Goal: Subscribe to service/newsletter

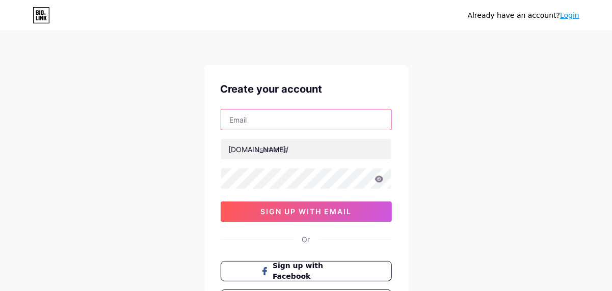
click at [251, 111] on input "text" at bounding box center [306, 120] width 170 height 20
type input "[EMAIL_ADDRESS][DOMAIN_NAME]"
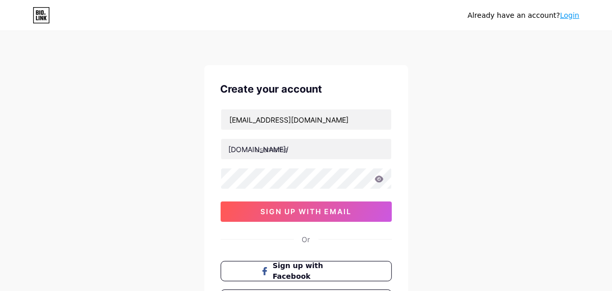
click at [247, 144] on div "[DOMAIN_NAME]/" at bounding box center [259, 149] width 60 height 11
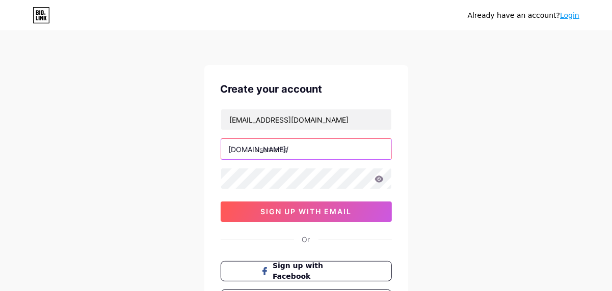
click at [285, 148] on input "text" at bounding box center [306, 149] width 170 height 20
type input "nullbrawl"
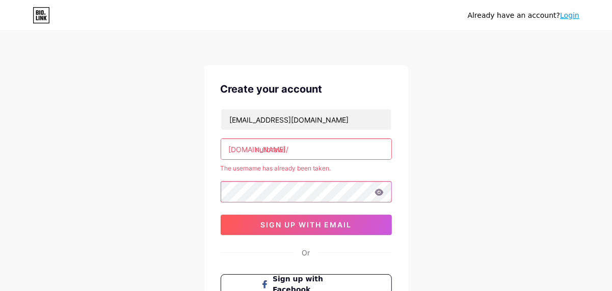
click at [254, 179] on div "[EMAIL_ADDRESS][DOMAIN_NAME] [DOMAIN_NAME]/ nullbrawl The username has already …" at bounding box center [306, 172] width 171 height 126
click at [313, 147] on input "nullbrawl" at bounding box center [306, 149] width 170 height 20
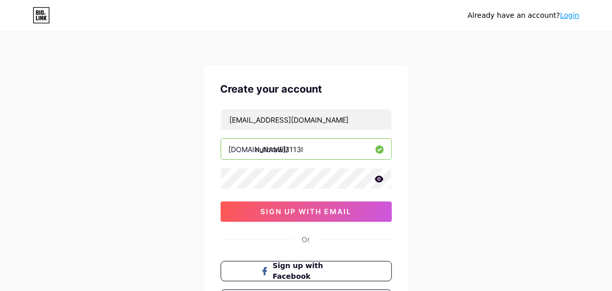
click at [313, 146] on input "nullbrawl3113l" at bounding box center [306, 149] width 170 height 20
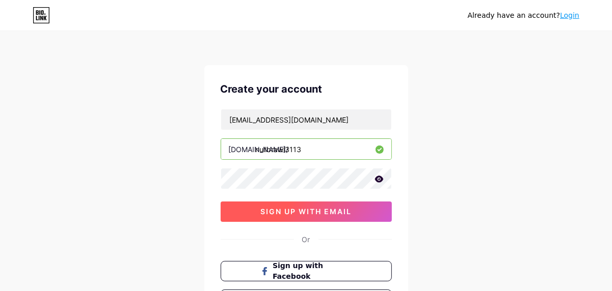
type input "nullbrawl3113"
click at [313, 207] on span "sign up with email" at bounding box center [305, 211] width 91 height 9
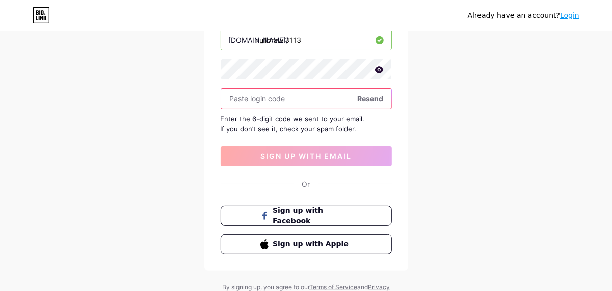
scroll to position [111, 0]
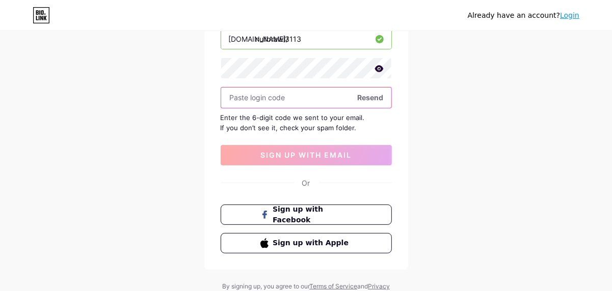
paste input "276266"
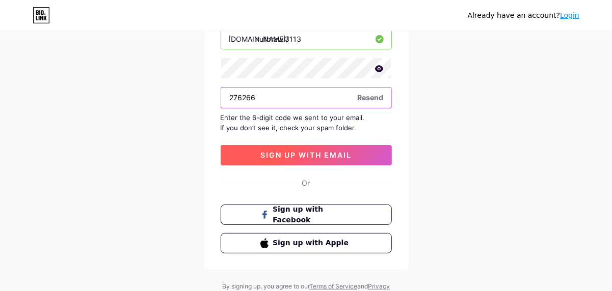
type input "276266"
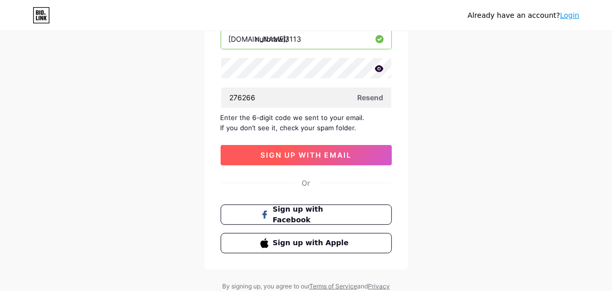
click at [284, 157] on span "sign up with email" at bounding box center [305, 155] width 91 height 9
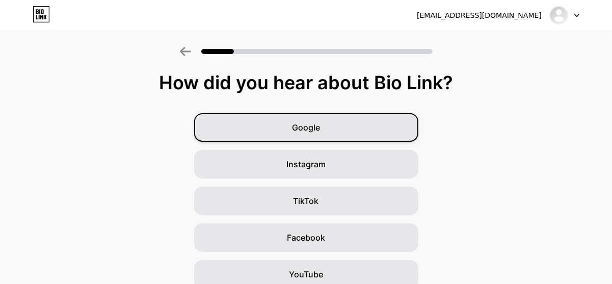
click at [325, 131] on div "Google" at bounding box center [306, 127] width 224 height 29
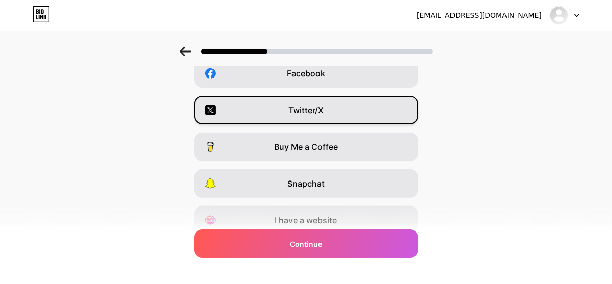
scroll to position [0, 3]
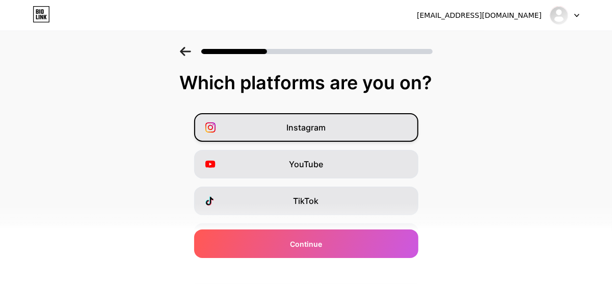
click at [293, 119] on div "Instagram" at bounding box center [306, 127] width 224 height 29
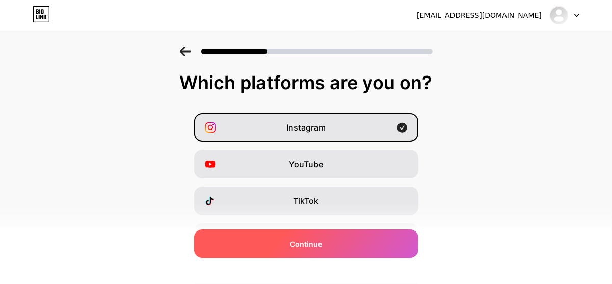
click at [306, 238] on span "Continue" at bounding box center [306, 243] width 32 height 11
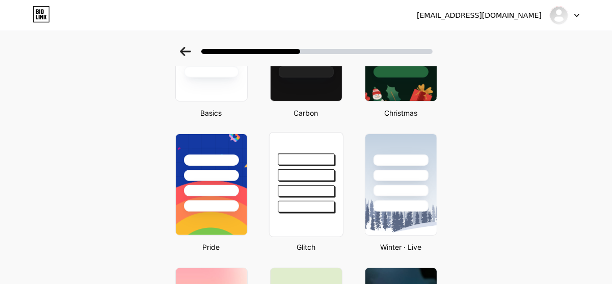
scroll to position [117, 3]
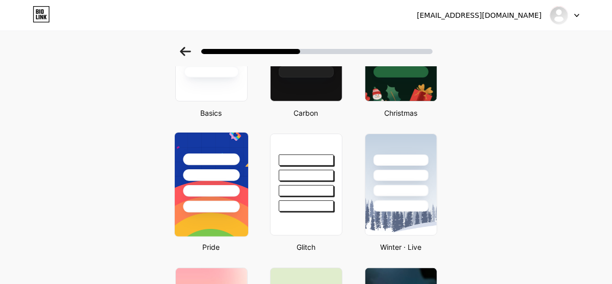
click at [220, 189] on div at bounding box center [211, 191] width 57 height 12
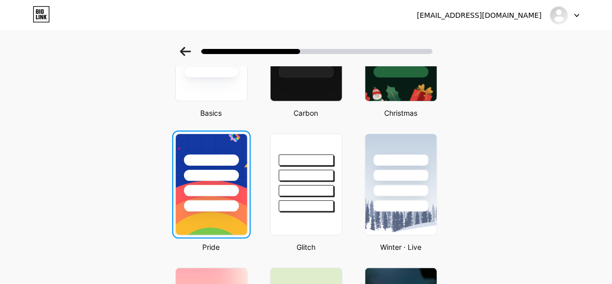
scroll to position [0, 0]
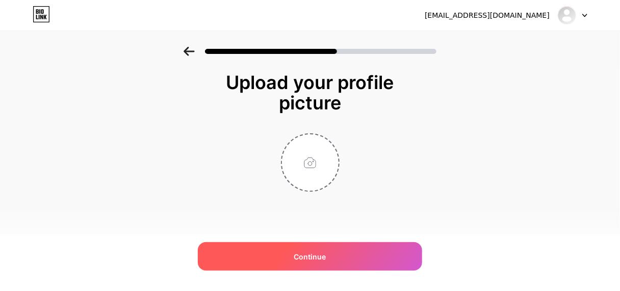
click at [287, 262] on div "Continue" at bounding box center [310, 257] width 224 height 29
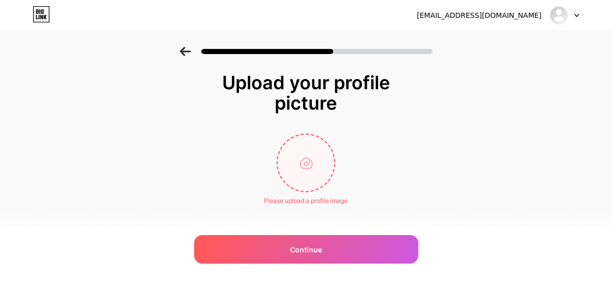
click at [300, 182] on input "file" at bounding box center [306, 163] width 57 height 57
type input "C:\fakepath\null brawl pic.jpeg"
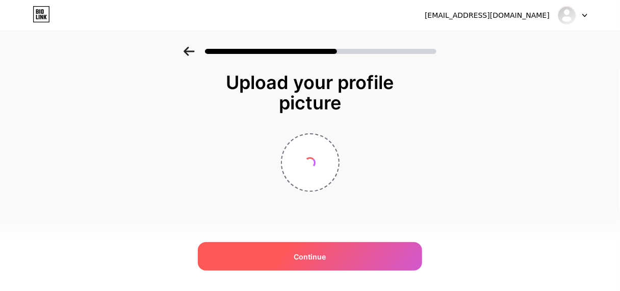
click at [296, 257] on span "Continue" at bounding box center [310, 257] width 32 height 11
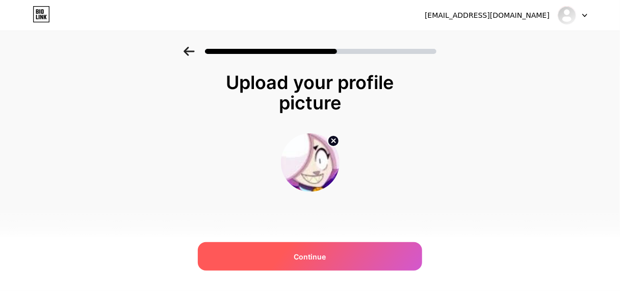
click at [296, 257] on span "Continue" at bounding box center [310, 257] width 32 height 11
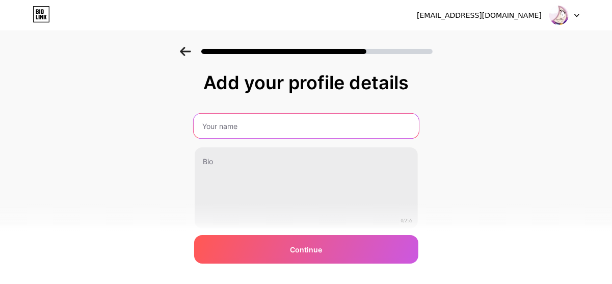
click at [221, 125] on input "text" at bounding box center [305, 126] width 225 height 24
type input "Nulls Brawl"
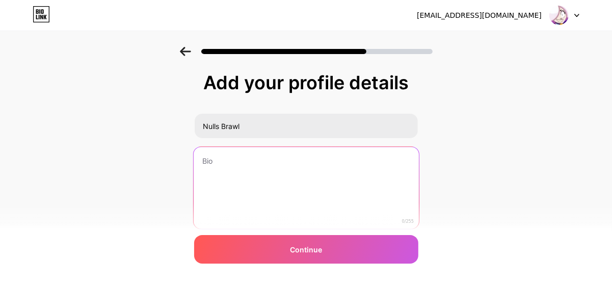
click at [236, 163] on textarea at bounding box center [305, 188] width 225 height 83
paste textarea "Null's Brawl Pro offers the v62.264 version of Null's Brawl APK for Android, wh…"
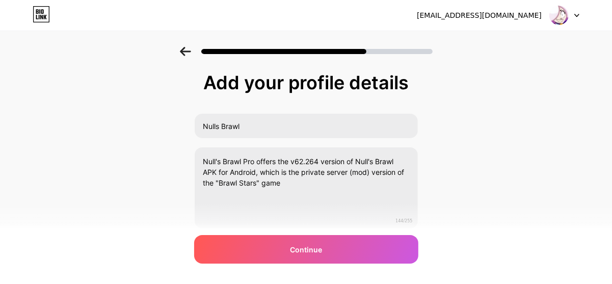
click at [301, 264] on div "Add your profile details Nulls Brawl Null's Brawl Pro offers the v62.264 versio…" at bounding box center [306, 175] width 224 height 207
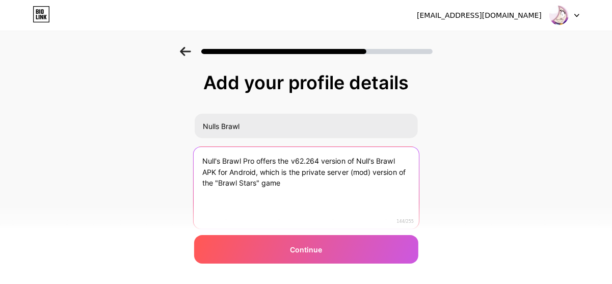
click at [222, 181] on textarea "Null's Brawl Pro offers the v62.264 version of Null's Brawl APK for Android, wh…" at bounding box center [305, 188] width 225 height 83
click at [259, 180] on textarea "Null's Brawl Pro offers the v62.264 version of Null's Brawl APK for Android, wh…" at bounding box center [305, 188] width 225 height 83
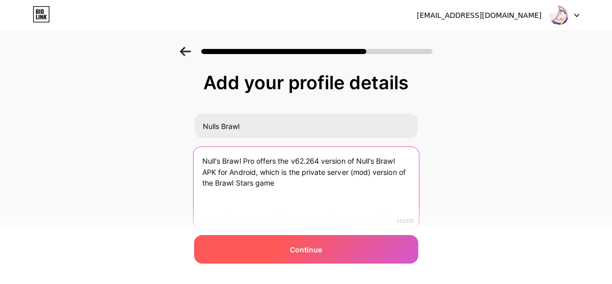
type textarea "Null's Brawl Pro offers the v62.264 version of Null's Brawl APK for Android, wh…"
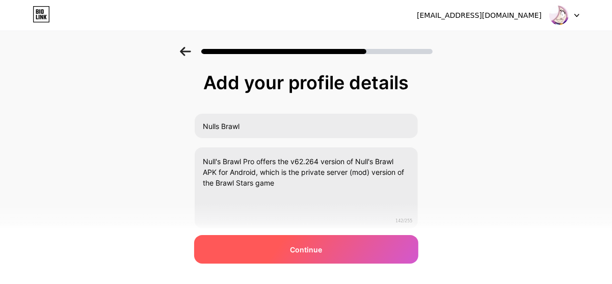
click at [302, 258] on div "Continue" at bounding box center [306, 249] width 224 height 29
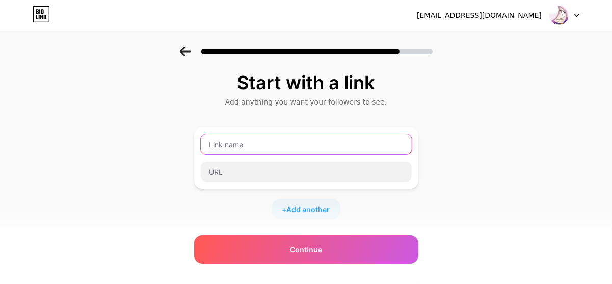
click at [247, 143] on input "text" at bounding box center [306, 144] width 211 height 20
paste input "null stars"
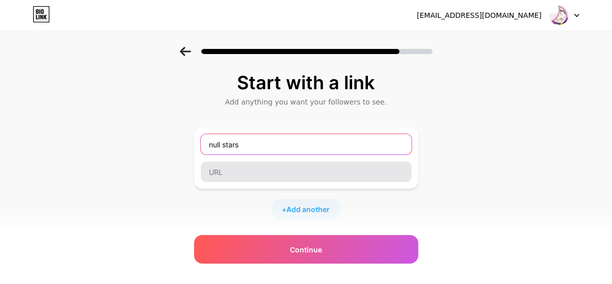
type input "null stars"
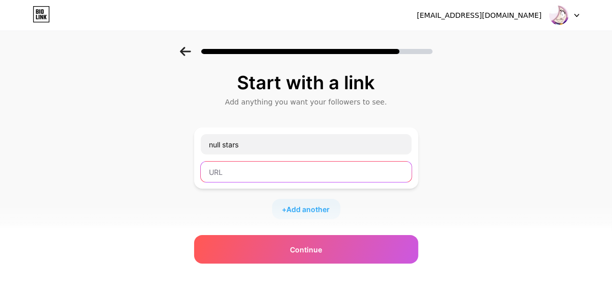
click at [235, 172] on input "text" at bounding box center [306, 172] width 211 height 20
paste input "[URL][DOMAIN_NAME]"
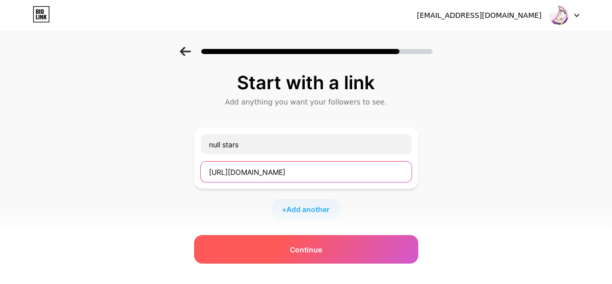
type input "[URL][DOMAIN_NAME]"
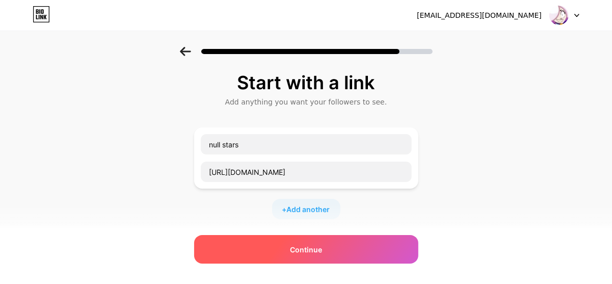
click at [301, 259] on div "Continue" at bounding box center [306, 249] width 224 height 29
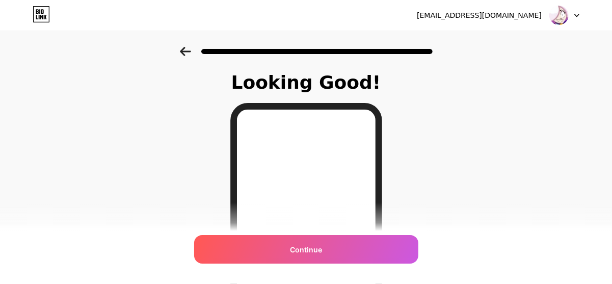
click at [301, 259] on div "Continue" at bounding box center [306, 249] width 224 height 29
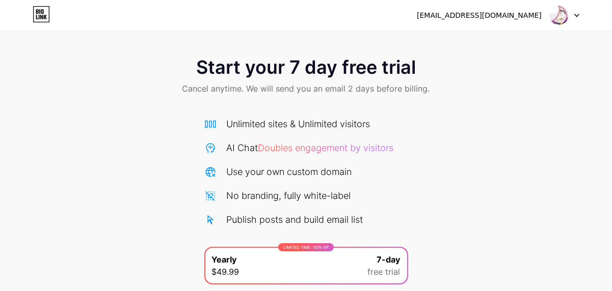
scroll to position [118, 0]
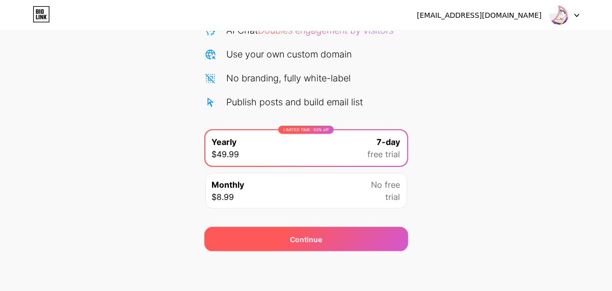
click at [274, 242] on div "Continue" at bounding box center [306, 239] width 204 height 24
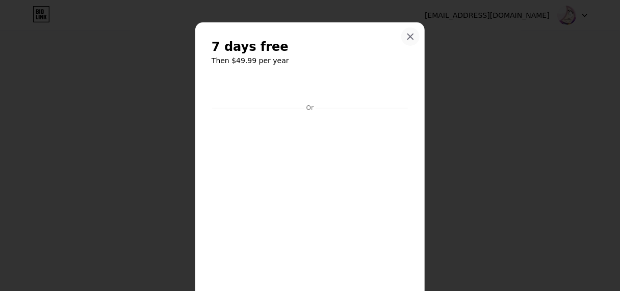
click at [408, 37] on icon at bounding box center [411, 37] width 6 height 6
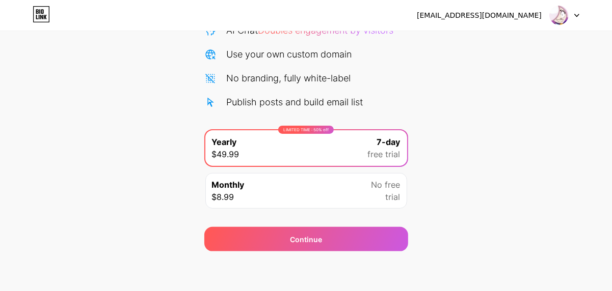
click at [540, 14] on div "[EMAIL_ADDRESS][DOMAIN_NAME]" at bounding box center [479, 15] width 125 height 11
click at [576, 15] on icon at bounding box center [577, 15] width 4 height 3
click at [533, 141] on div "Start your 7 day free trial Cancel anytime. We will send you an email 2 days be…" at bounding box center [306, 90] width 612 height 323
click at [299, 134] on div "LIMITED TIME : 50% off Yearly $49.99 7-day free trial" at bounding box center [306, 148] width 202 height 36
click at [287, 156] on div "LIMITED TIME : 50% off Yearly $49.99 7-day free trial" at bounding box center [306, 148] width 202 height 36
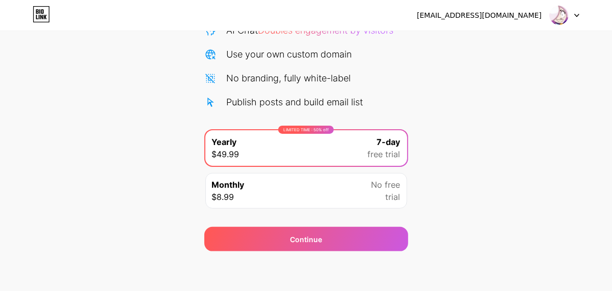
click at [267, 193] on div "Monthly $8.99 No free trial" at bounding box center [306, 191] width 202 height 36
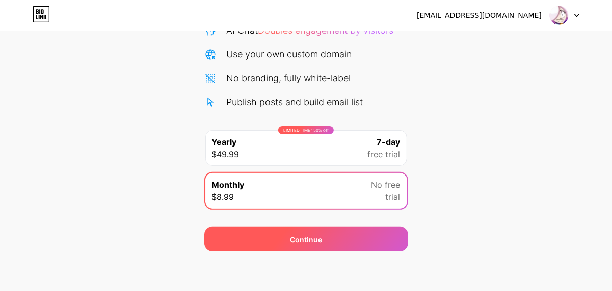
click at [288, 239] on div "Continue" at bounding box center [306, 239] width 204 height 24
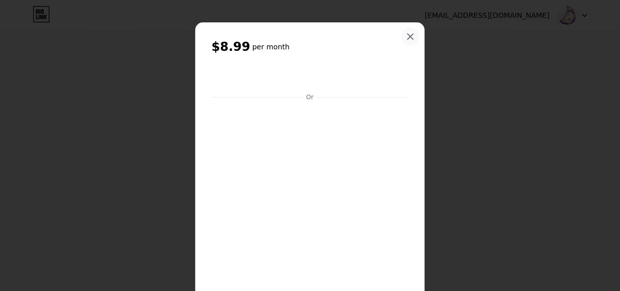
click at [408, 33] on icon at bounding box center [410, 37] width 8 height 8
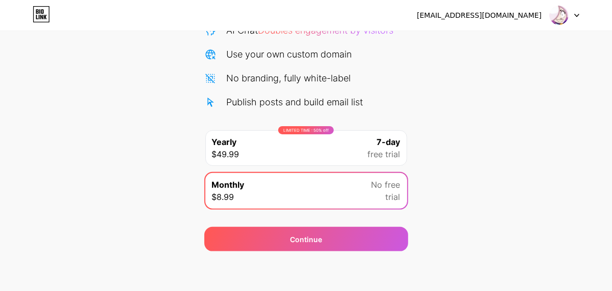
click at [350, 154] on div "LIMITED TIME : 50% off Yearly $49.99 7-day free trial" at bounding box center [306, 148] width 202 height 36
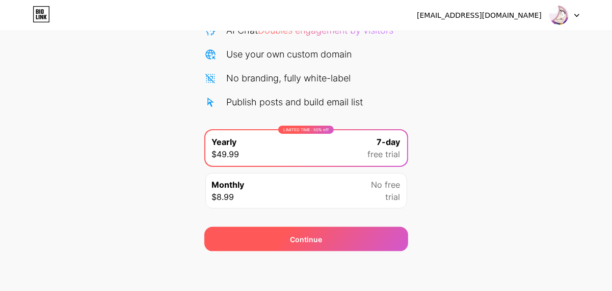
click at [312, 239] on div "Continue" at bounding box center [306, 239] width 32 height 11
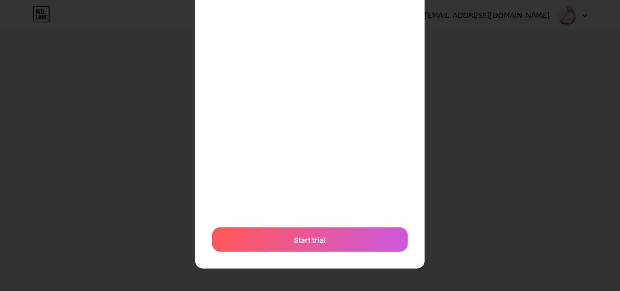
scroll to position [0, 0]
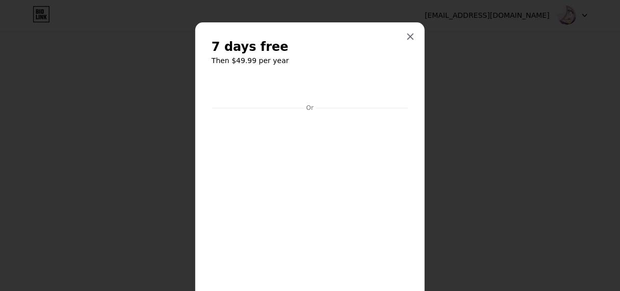
click at [305, 107] on div "Or" at bounding box center [309, 108] width 11 height 8
click at [447, 83] on div at bounding box center [310, 145] width 620 height 291
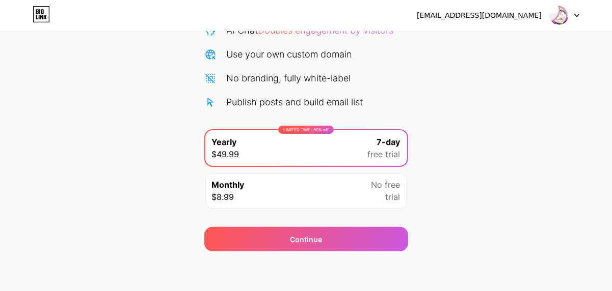
click at [262, 185] on div "Monthly $8.99 No free trial" at bounding box center [306, 191] width 202 height 36
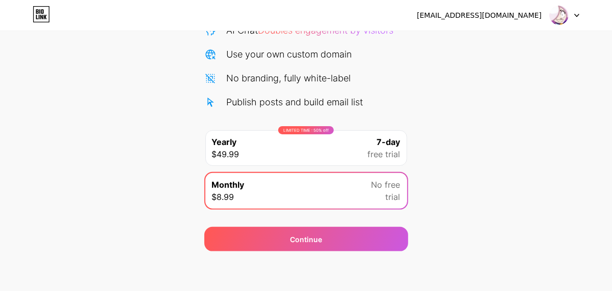
click at [323, 142] on div "LIMITED TIME : 50% off Yearly $49.99 7-day free trial" at bounding box center [306, 148] width 202 height 36
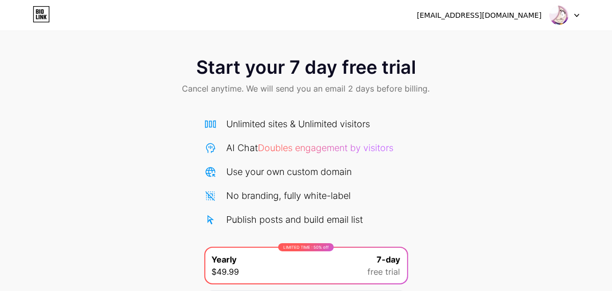
click at [40, 12] on icon at bounding box center [39, 11] width 1 height 5
click at [528, 22] on div "[EMAIL_ADDRESS][DOMAIN_NAME]" at bounding box center [498, 15] width 163 height 18
click at [347, 67] on span "Start your 7 day free trial" at bounding box center [306, 67] width 220 height 20
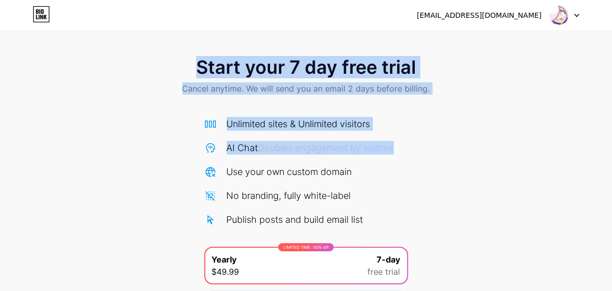
drag, startPoint x: 347, startPoint y: 67, endPoint x: 370, endPoint y: 152, distance: 88.8
click at [370, 152] on div "Start your 7 day free trial Cancel anytime. We will send you an email 2 days be…" at bounding box center [306, 208] width 612 height 323
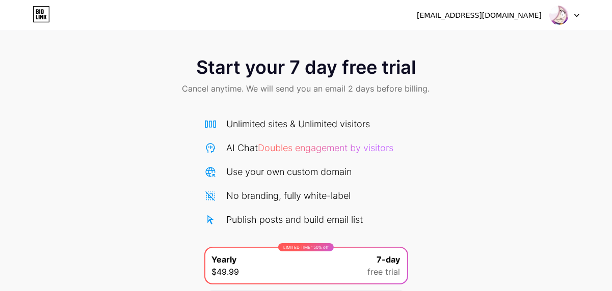
click at [387, 204] on div "Unlimited sites & Unlimited visitors AI Chat Doubles engagement by visitors Use…" at bounding box center [306, 172] width 204 height 110
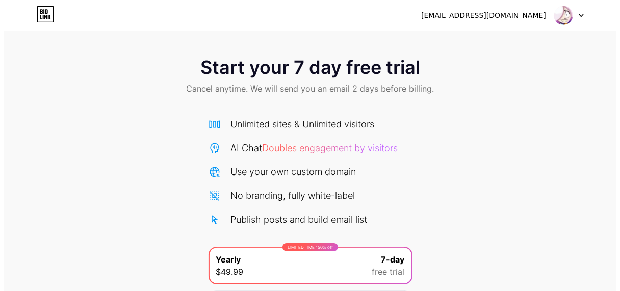
scroll to position [118, 0]
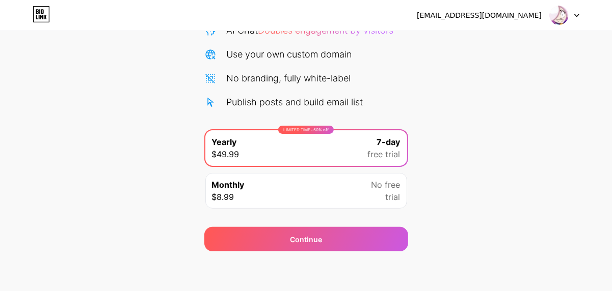
click at [306, 168] on div "LIMITED TIME : 50% off Yearly $49.99 7-day free trial Monthly $8.99 No free tri…" at bounding box center [306, 172] width 204 height 86
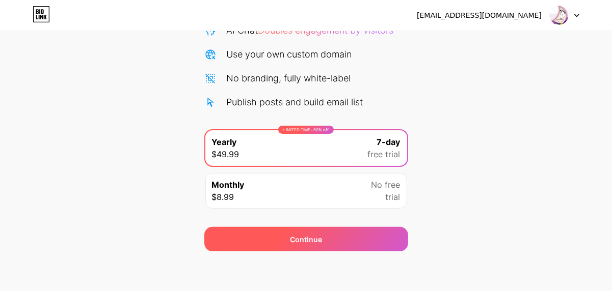
click at [279, 243] on div "Continue" at bounding box center [306, 239] width 204 height 24
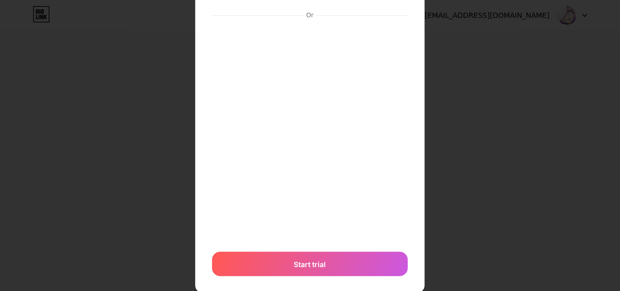
scroll to position [94, 0]
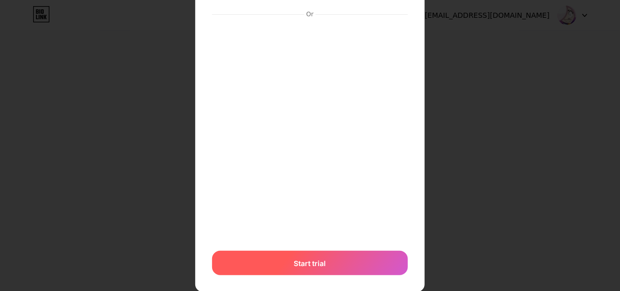
click at [282, 263] on div "Start trial" at bounding box center [310, 263] width 196 height 24
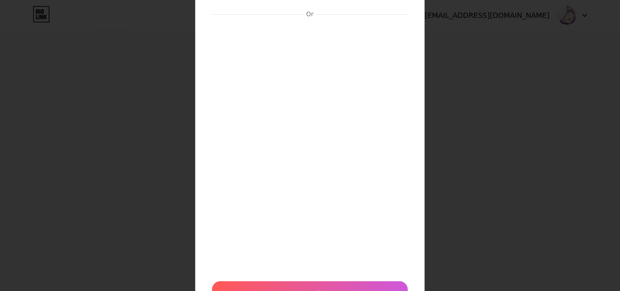
click at [198, 78] on div "7 days free Then $49.99 per year Or Start trial" at bounding box center [309, 128] width 229 height 399
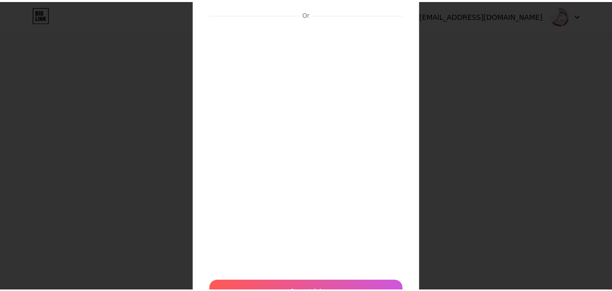
scroll to position [0, 0]
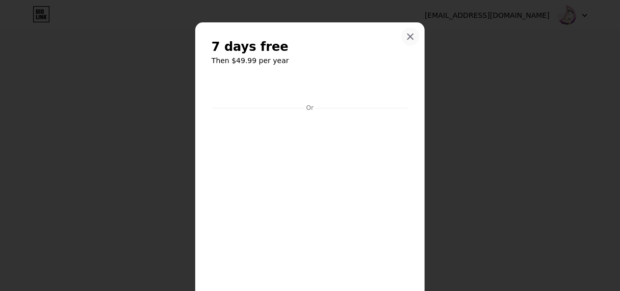
click at [406, 35] on icon at bounding box center [410, 37] width 8 height 8
